Goal: Navigation & Orientation: Find specific page/section

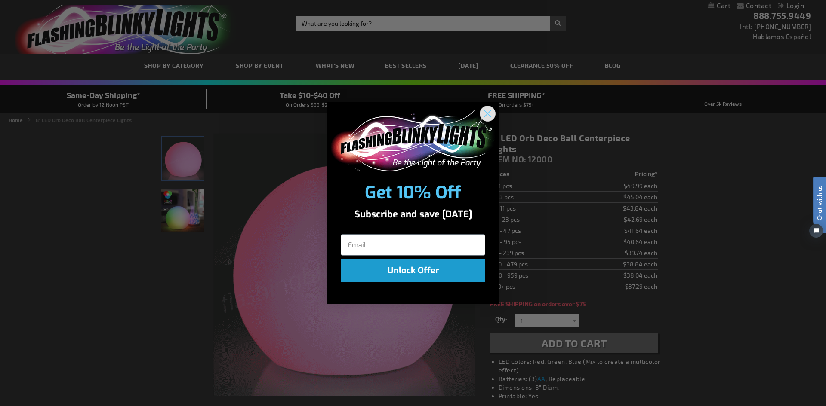
click at [486, 113] on icon "Close dialog" at bounding box center [488, 114] width 6 height 6
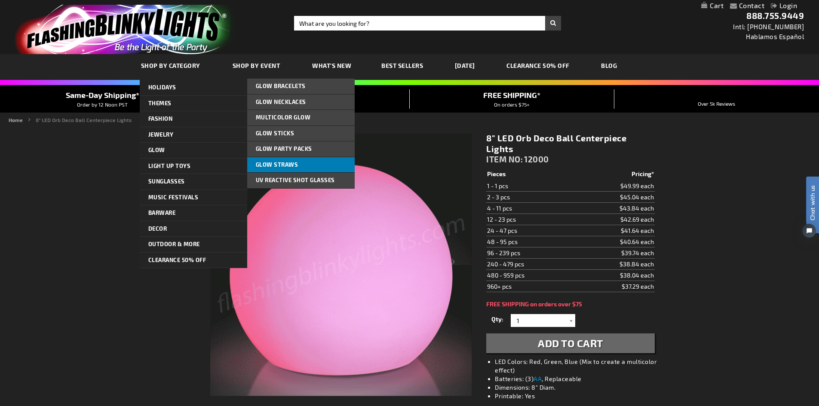
click at [280, 165] on span "Glow Straws" at bounding box center [277, 164] width 43 height 7
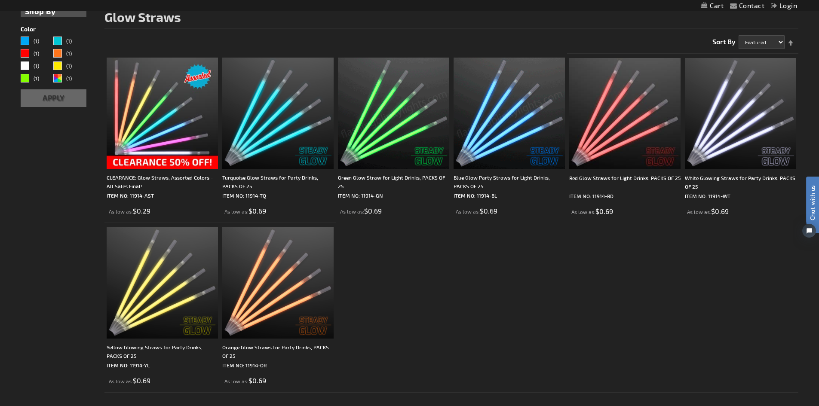
scroll to position [129, 0]
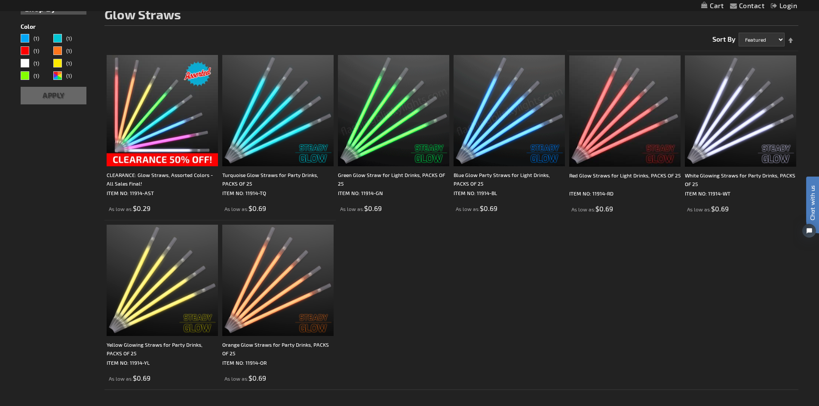
click at [491, 140] on img at bounding box center [509, 110] width 111 height 111
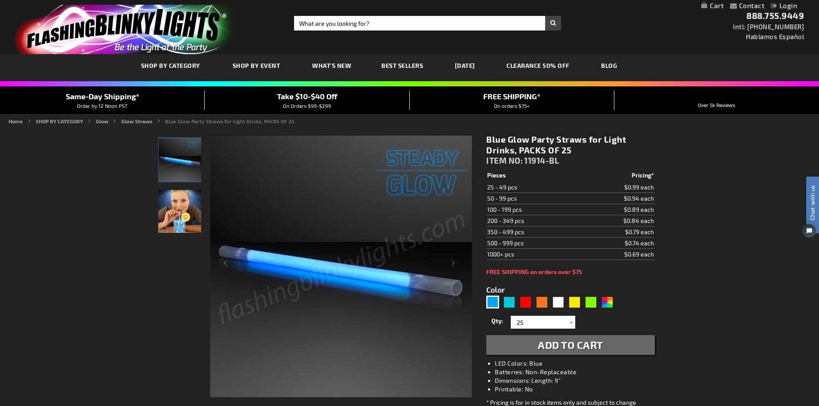
click at [194, 212] on img "Female model displaying Blue Glowing Straws" at bounding box center [179, 211] width 43 height 43
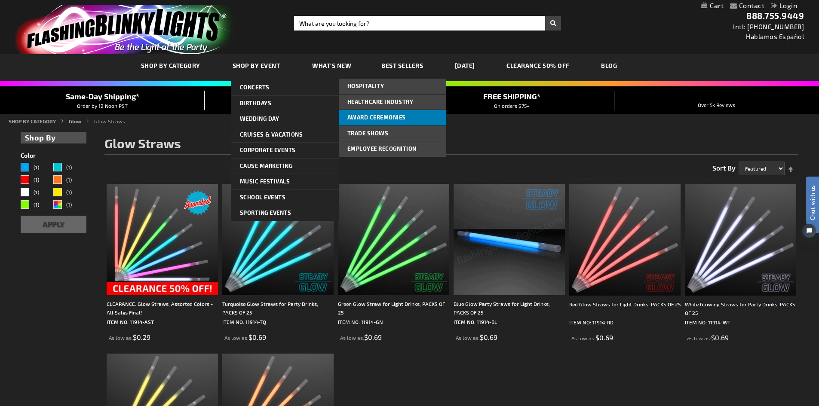
click at [366, 112] on link "Award Ceremonies" at bounding box center [393, 117] width 108 height 15
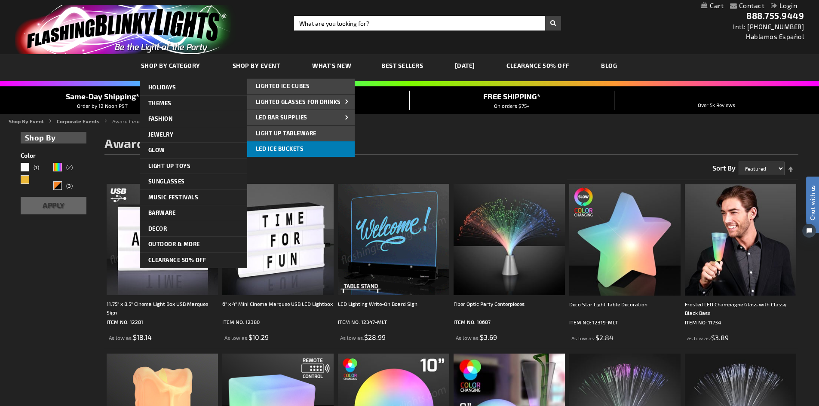
click at [313, 144] on link "LED Ice Buckets" at bounding box center [301, 148] width 108 height 15
